Goal: Task Accomplishment & Management: Use online tool/utility

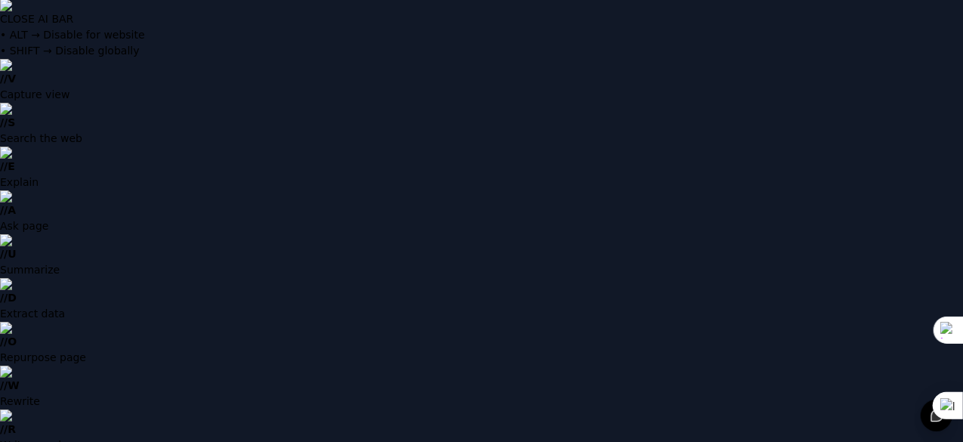
scroll to position [14, 0]
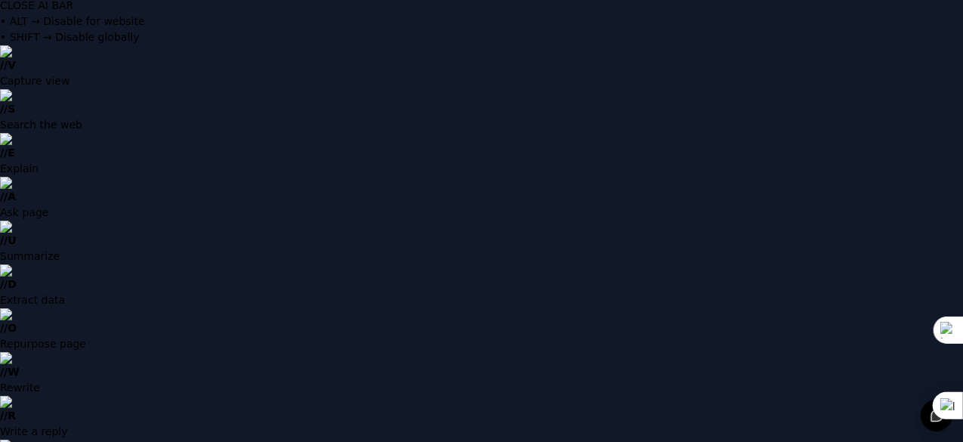
type input "**********"
drag, startPoint x: 519, startPoint y: 289, endPoint x: 281, endPoint y: 265, distance: 239.2
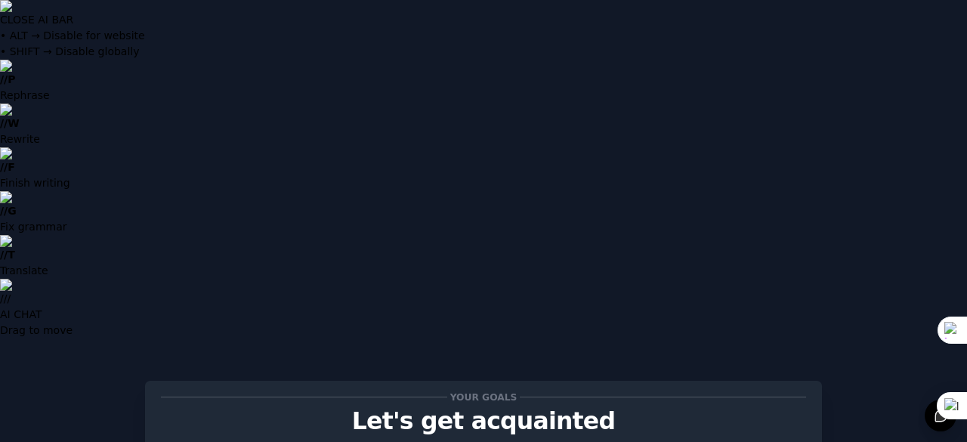
scroll to position [76, 0]
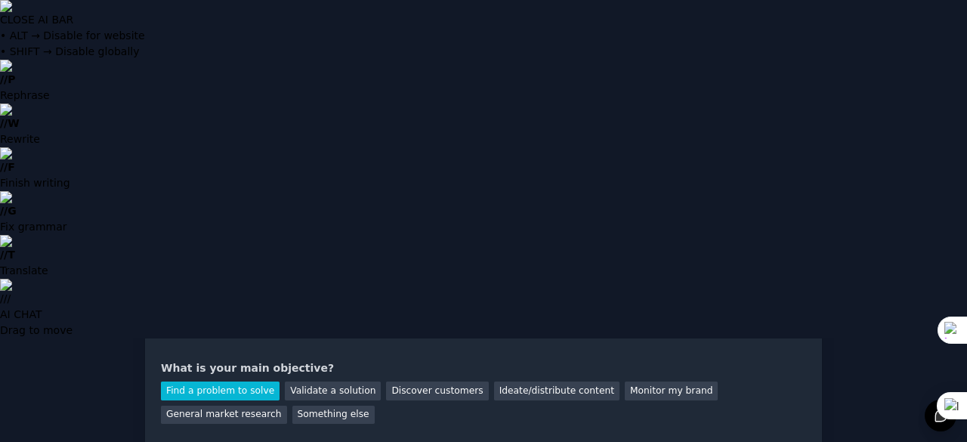
scroll to position [154, 0]
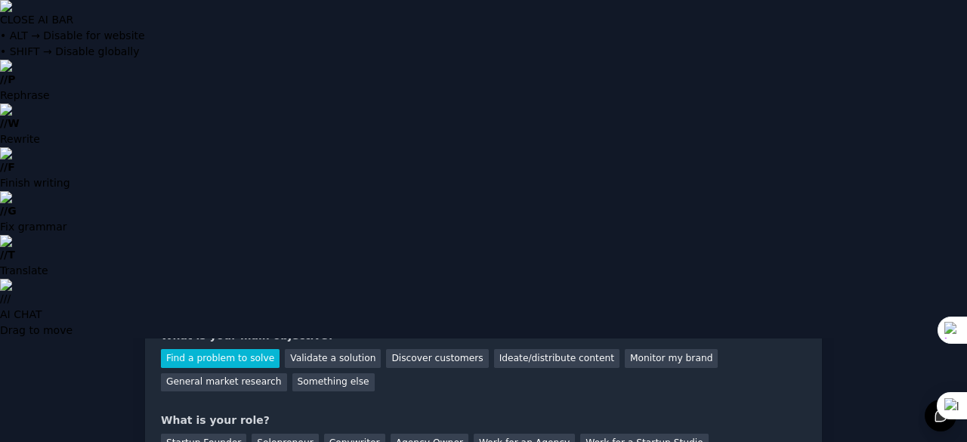
type input "TA Mangaer"
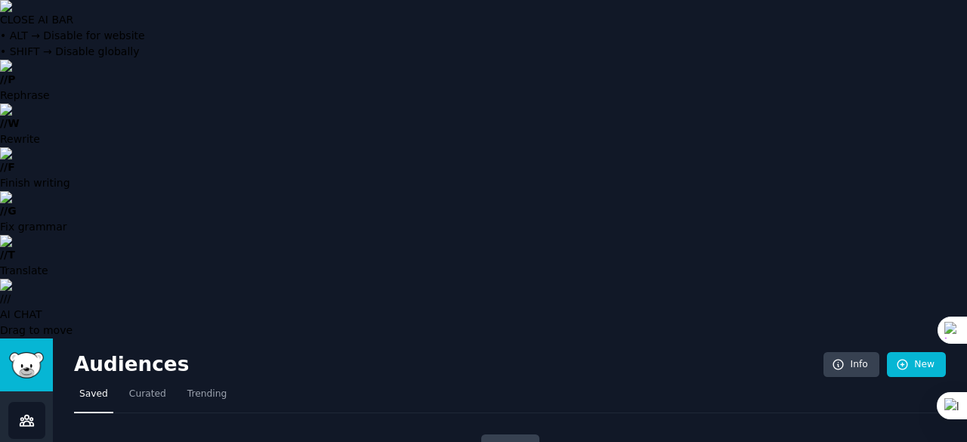
type input "S"
type input "d"
type input "talent sourcers"
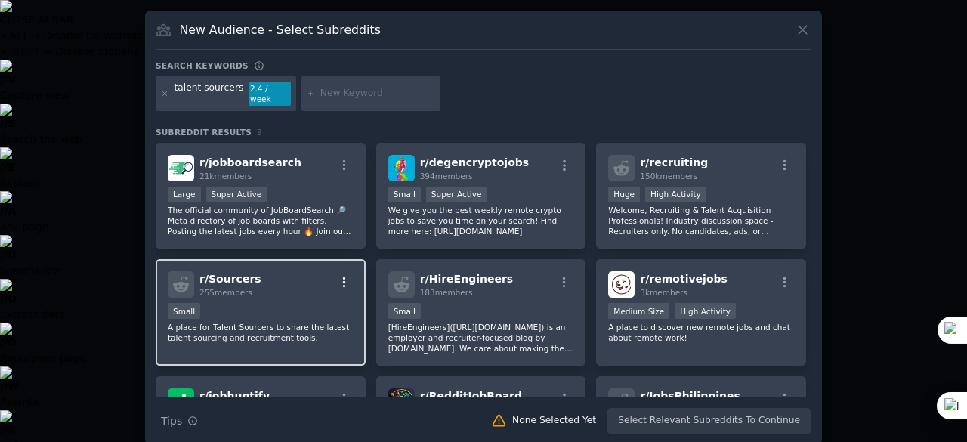
click at [343, 277] on icon "button" at bounding box center [344, 282] width 3 height 11
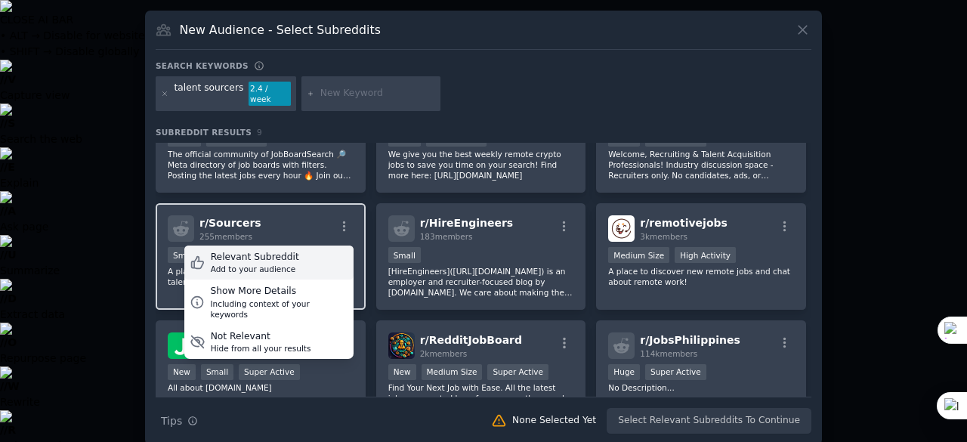
scroll to position [138, 0]
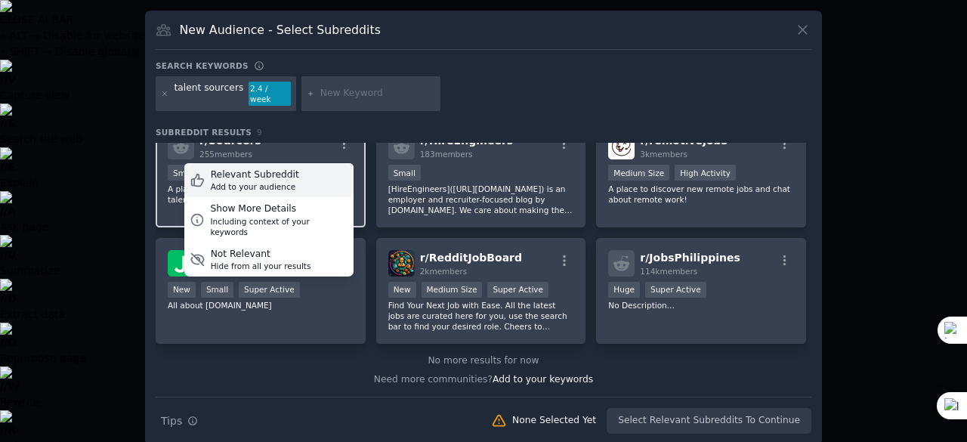
click at [289, 175] on div "Relevant Subreddit Add to your audience" at bounding box center [268, 180] width 169 height 35
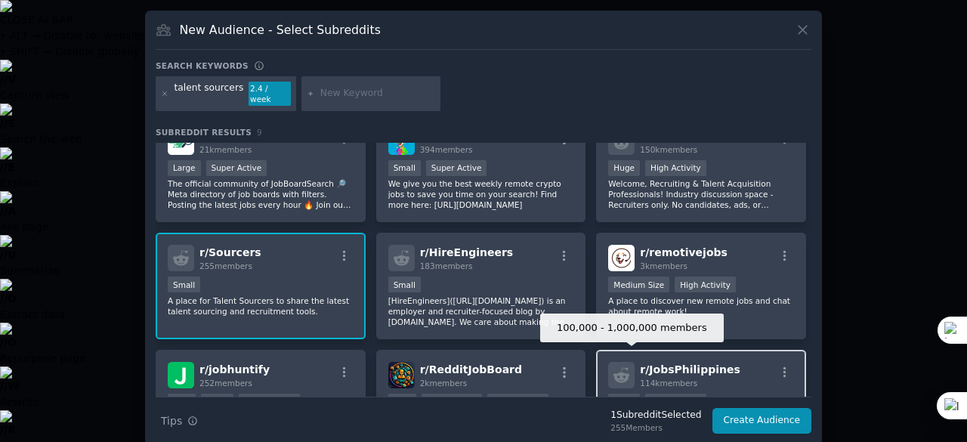
scroll to position [0, 0]
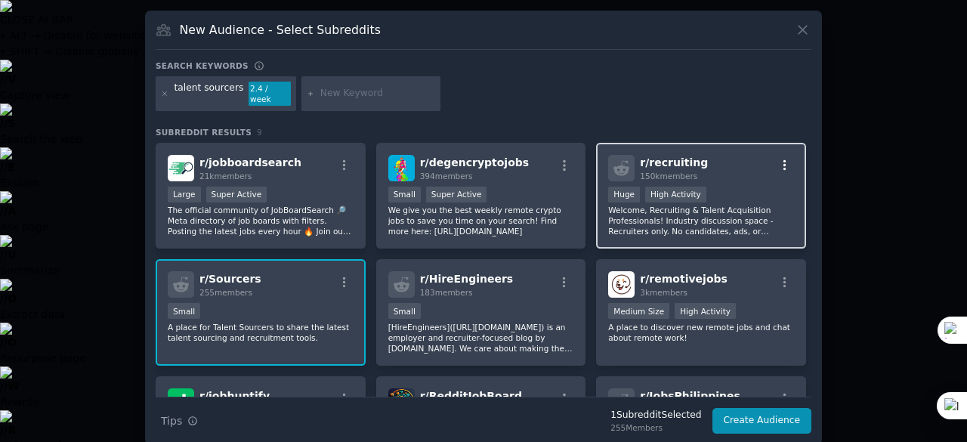
click at [781, 159] on icon "button" at bounding box center [785, 166] width 14 height 14
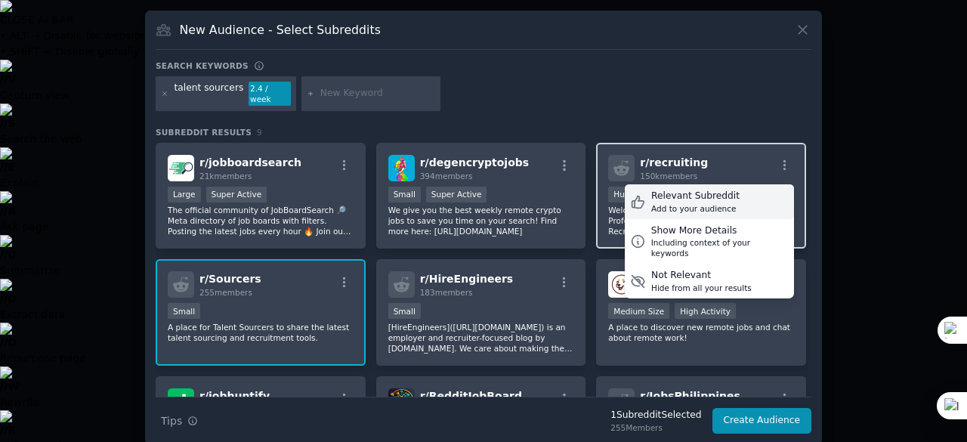
click at [707, 203] on div "Add to your audience" at bounding box center [695, 208] width 88 height 11
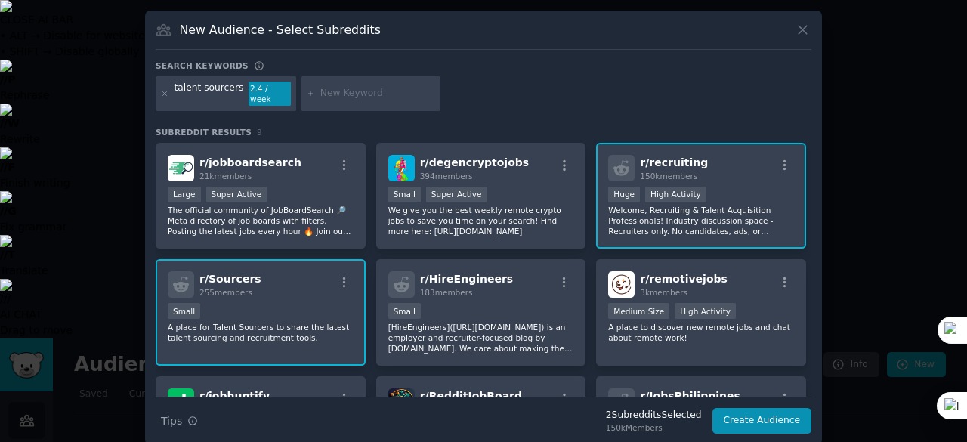
click at [348, 91] on input "text" at bounding box center [377, 94] width 115 height 14
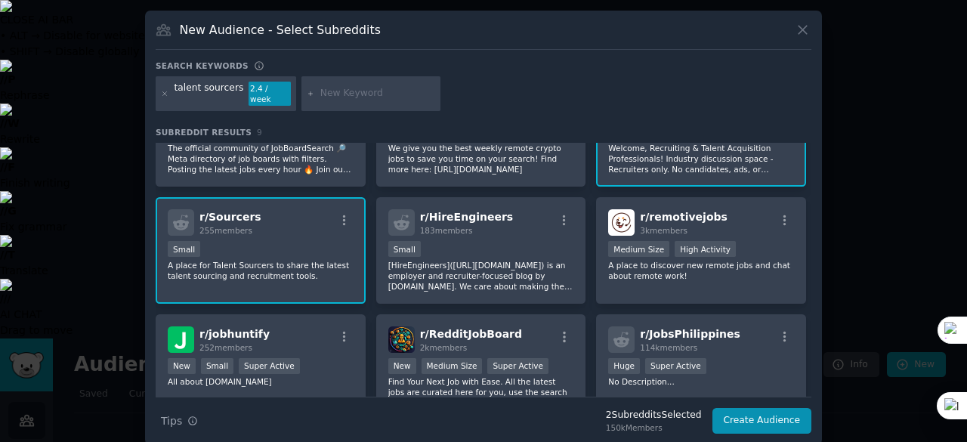
scroll to position [76, 0]
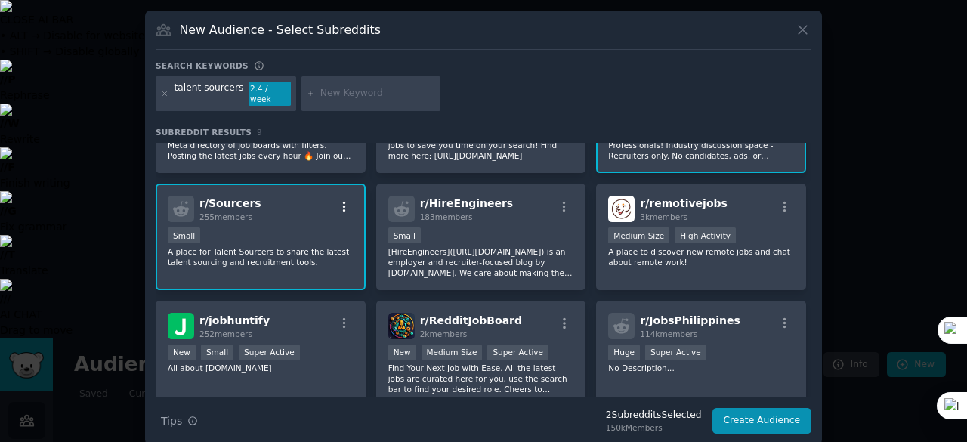
click at [343, 200] on icon "button" at bounding box center [345, 207] width 14 height 14
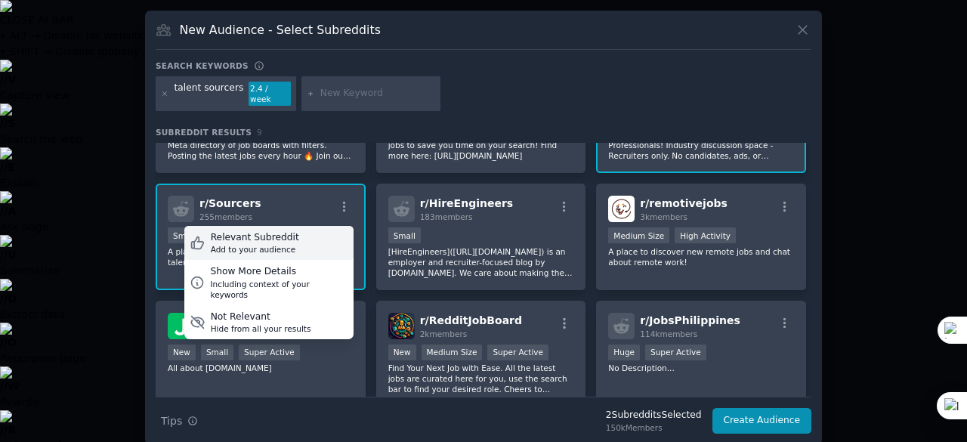
click at [266, 244] on div "Add to your audience" at bounding box center [255, 249] width 88 height 11
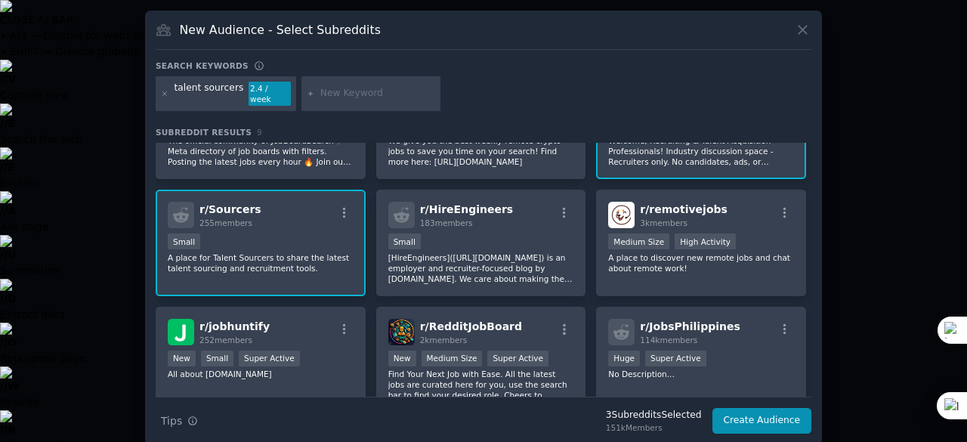
scroll to position [0, 0]
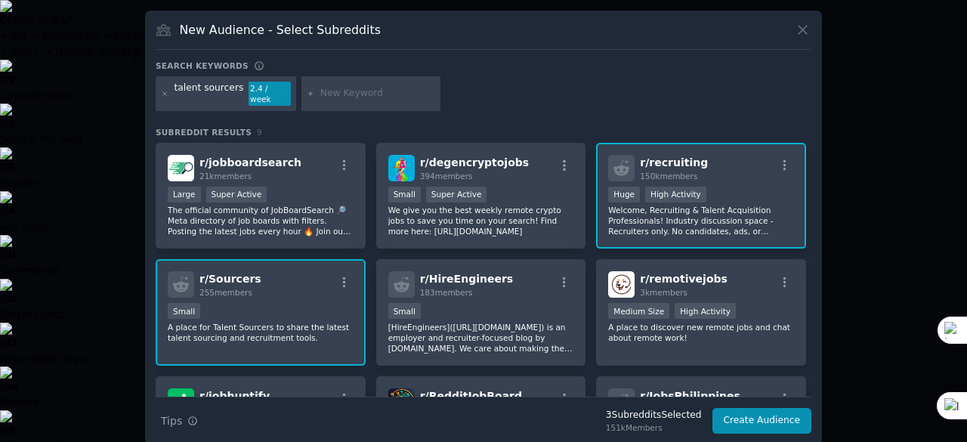
click at [360, 87] on input "text" at bounding box center [377, 94] width 115 height 14
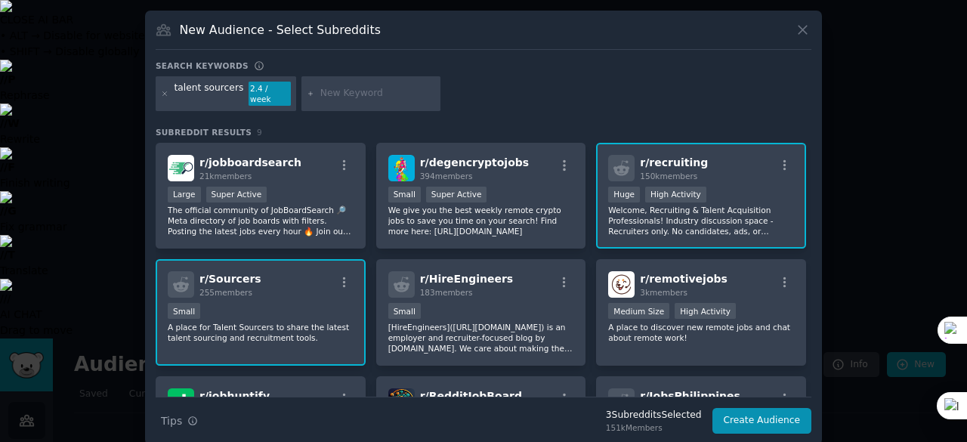
type input "s"
type input "d"
type input "ai engineers"
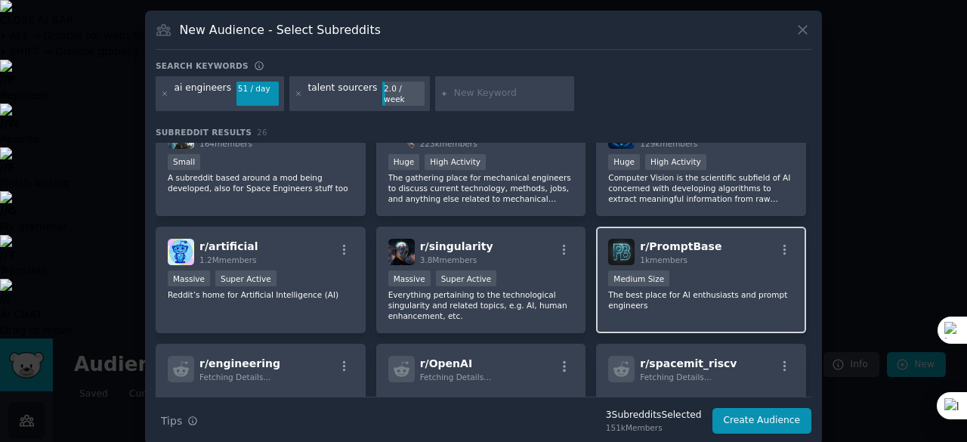
scroll to position [190, 0]
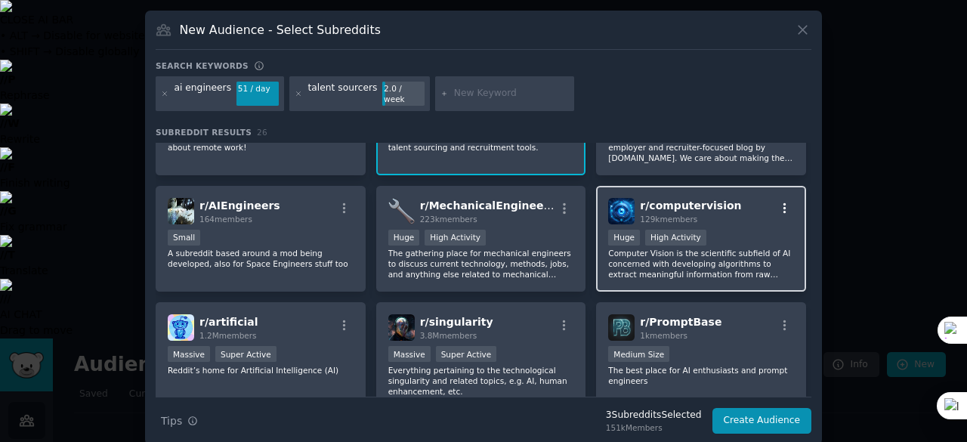
click at [783, 202] on icon "button" at bounding box center [785, 209] width 14 height 14
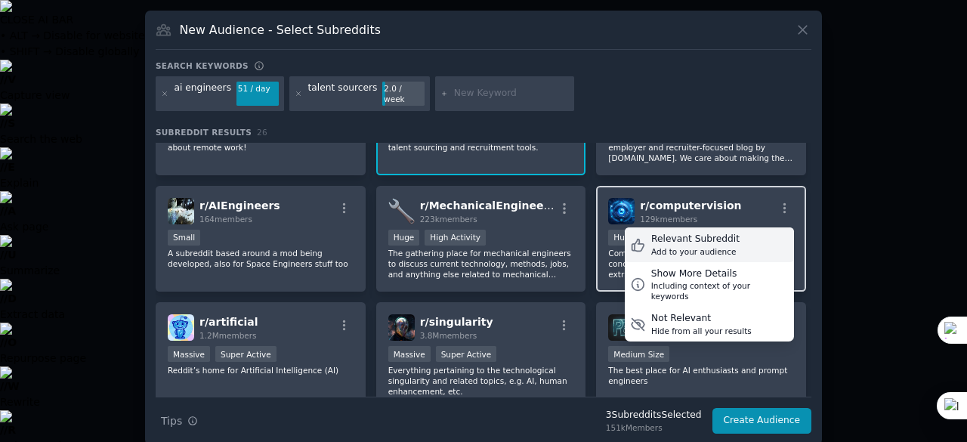
click at [730, 233] on div "Relevant Subreddit Add to your audience" at bounding box center [709, 244] width 169 height 35
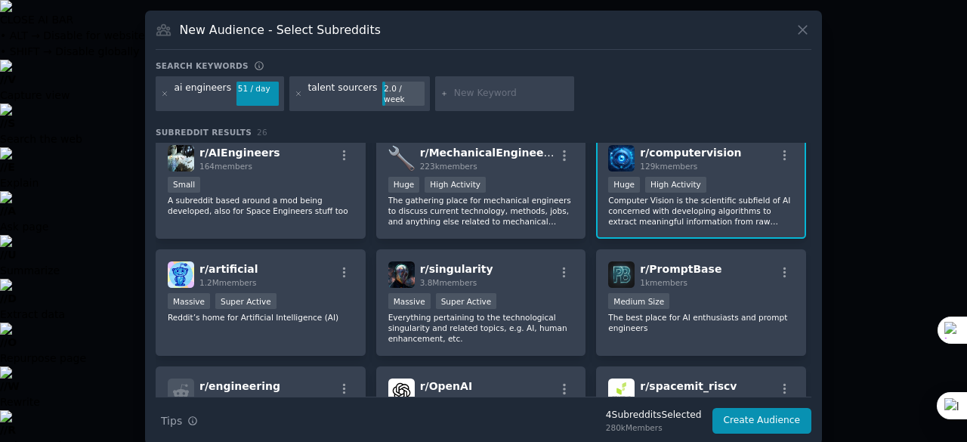
scroll to position [266, 0]
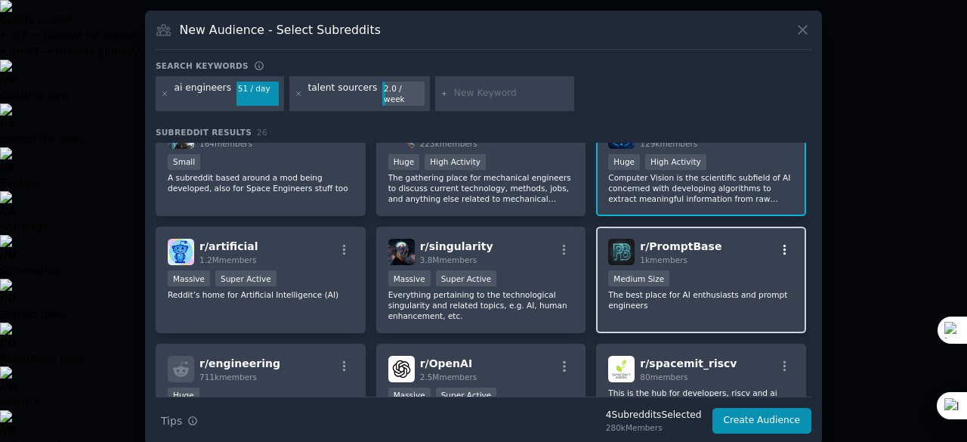
click at [782, 243] on icon "button" at bounding box center [785, 250] width 14 height 14
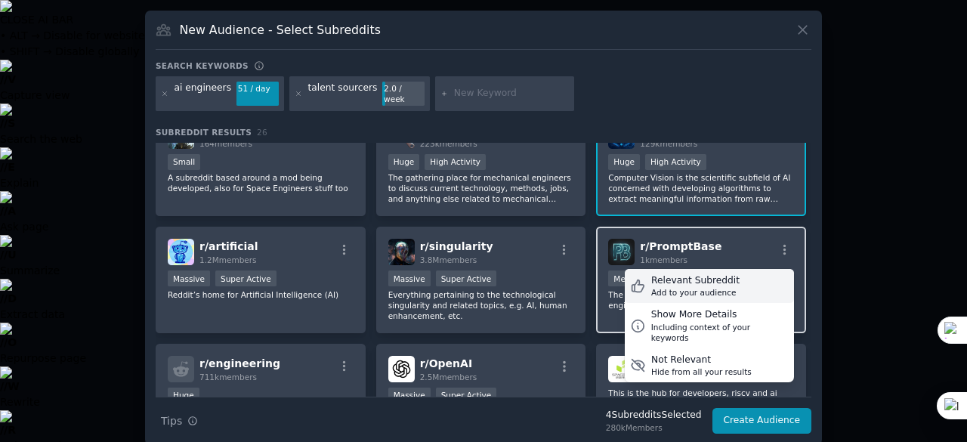
click at [718, 287] on div "Add to your audience" at bounding box center [695, 292] width 88 height 11
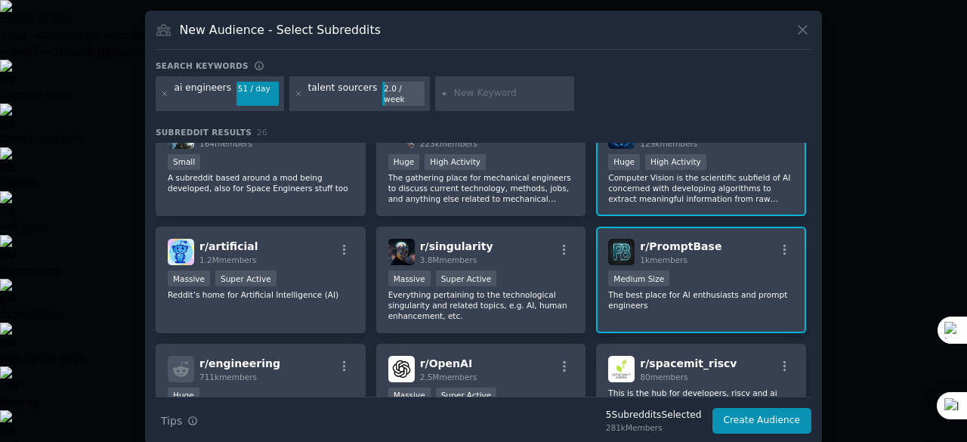
scroll to position [417, 0]
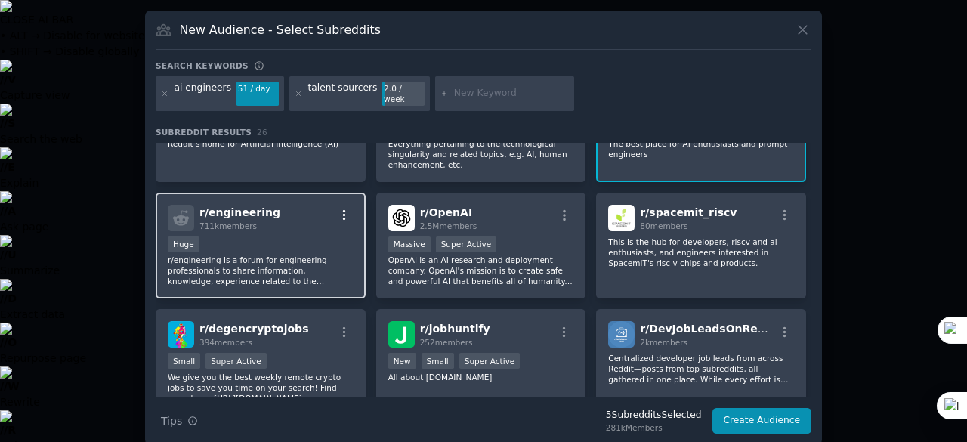
click at [350, 209] on button "button" at bounding box center [344, 216] width 19 height 14
click at [348, 209] on button "button" at bounding box center [344, 216] width 19 height 14
click at [342, 205] on div "r/ engineering 711k members Relevant Subreddit Add to your audience Show More D…" at bounding box center [261, 218] width 186 height 26
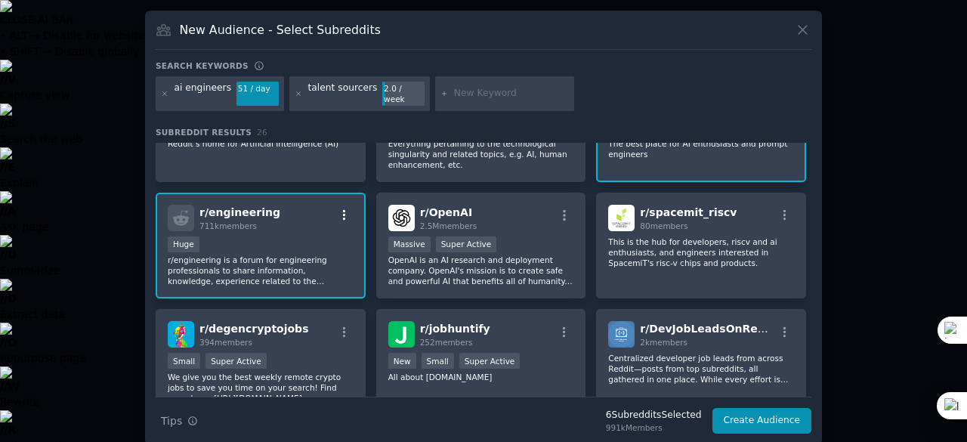
click at [342, 209] on icon "button" at bounding box center [345, 216] width 14 height 14
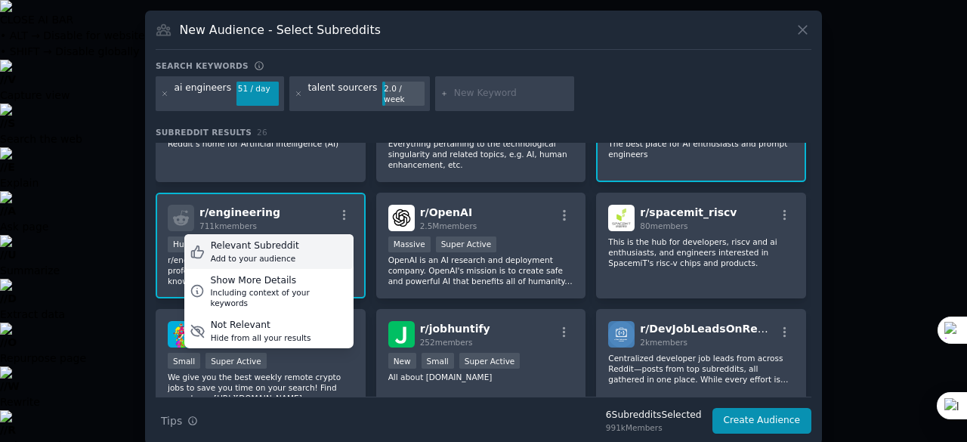
click at [275, 253] on div "Add to your audience" at bounding box center [255, 258] width 88 height 11
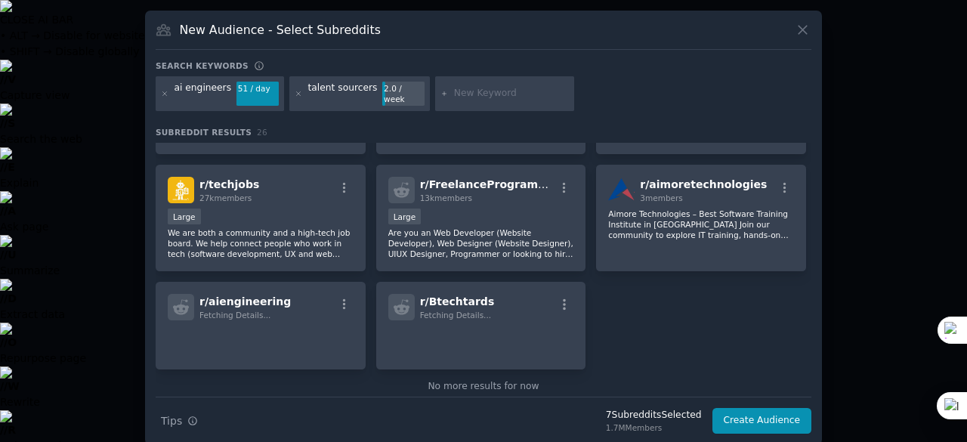
scroll to position [821, 0]
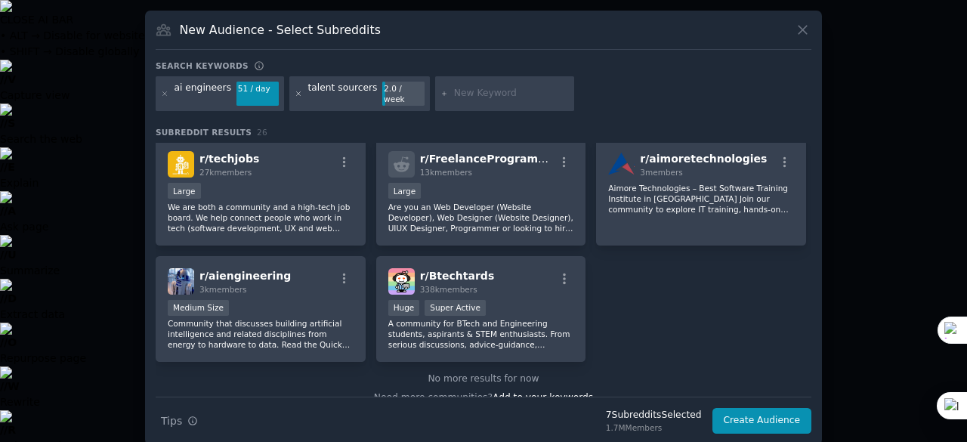
click at [295, 90] on icon at bounding box center [299, 94] width 8 height 8
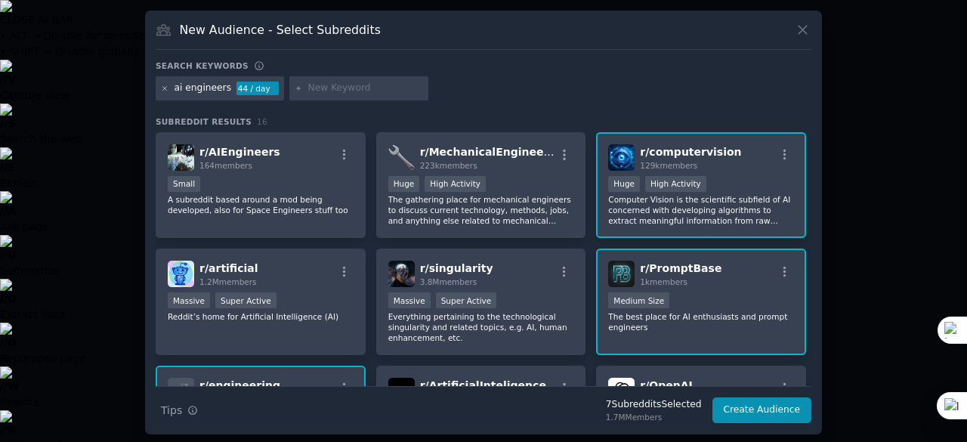
click at [161, 90] on icon at bounding box center [165, 89] width 8 height 8
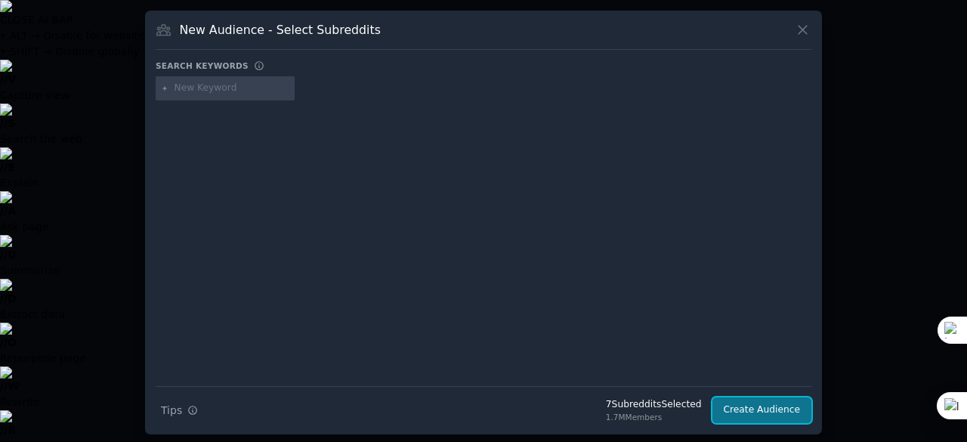
click at [775, 413] on button "Create Audience" at bounding box center [763, 410] width 100 height 26
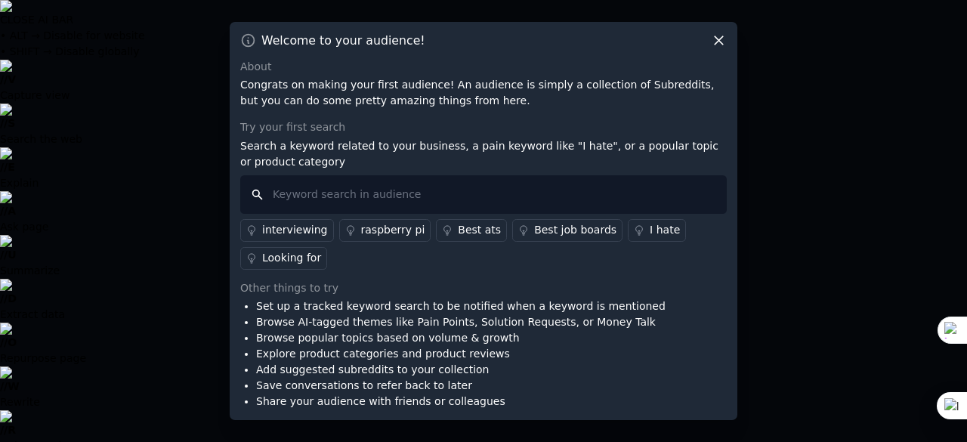
click at [441, 187] on input "text" at bounding box center [483, 194] width 487 height 39
type input "prompt"
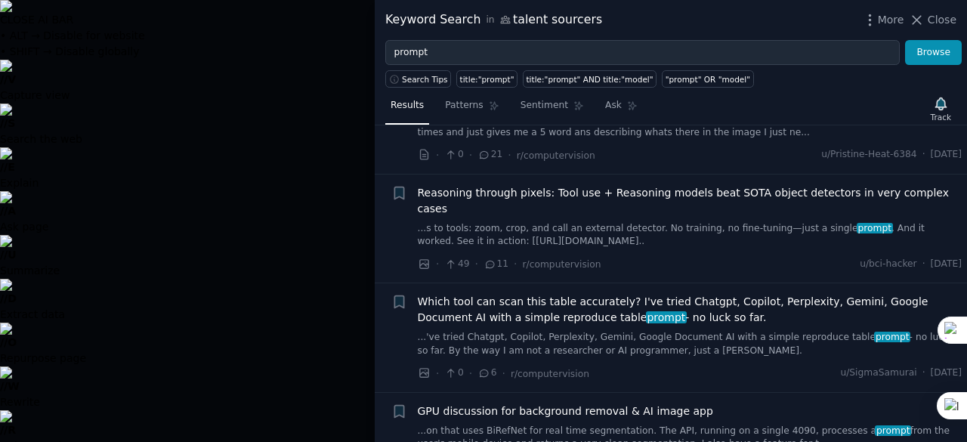
scroll to position [2720, 0]
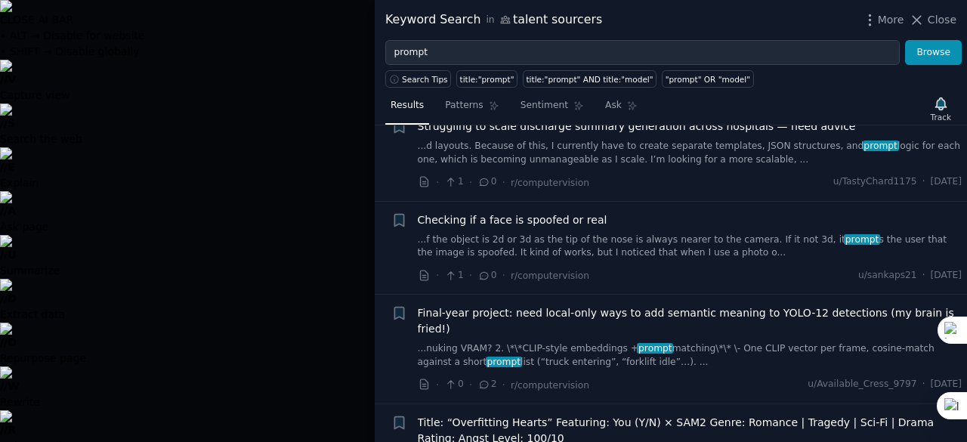
click at [296, 206] on div at bounding box center [483, 221] width 967 height 442
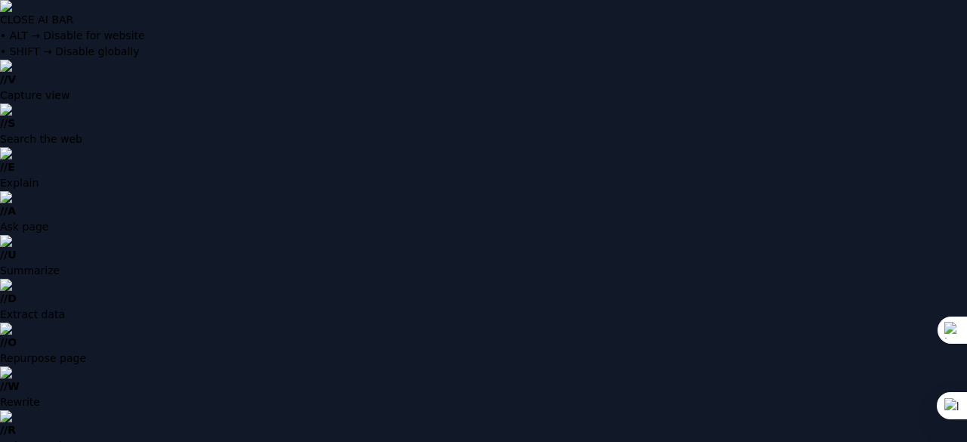
scroll to position [76, 0]
